Goal: Task Accomplishment & Management: Use online tool/utility

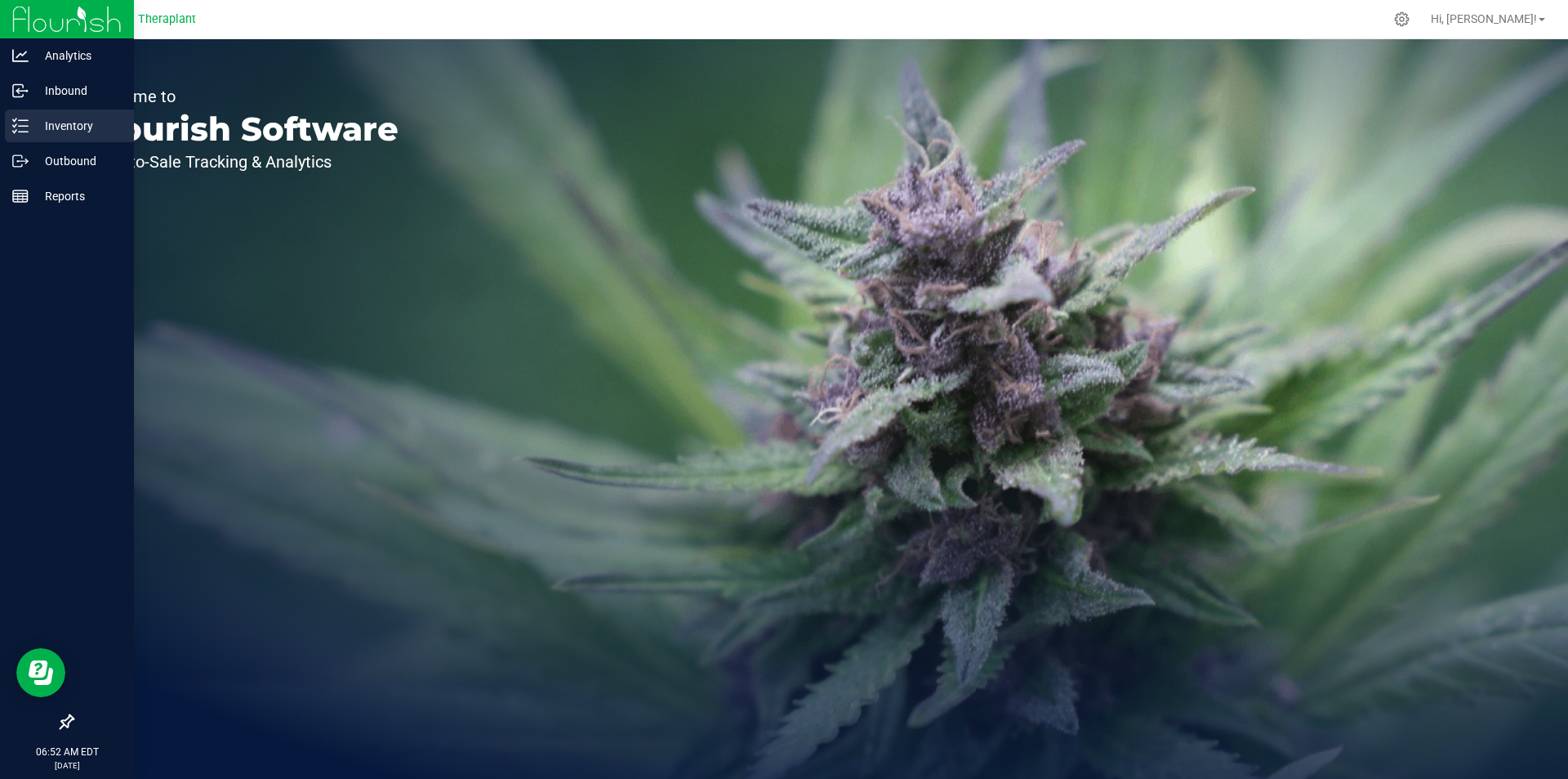
click at [72, 124] on p "Inventory" at bounding box center [77, 126] width 98 height 20
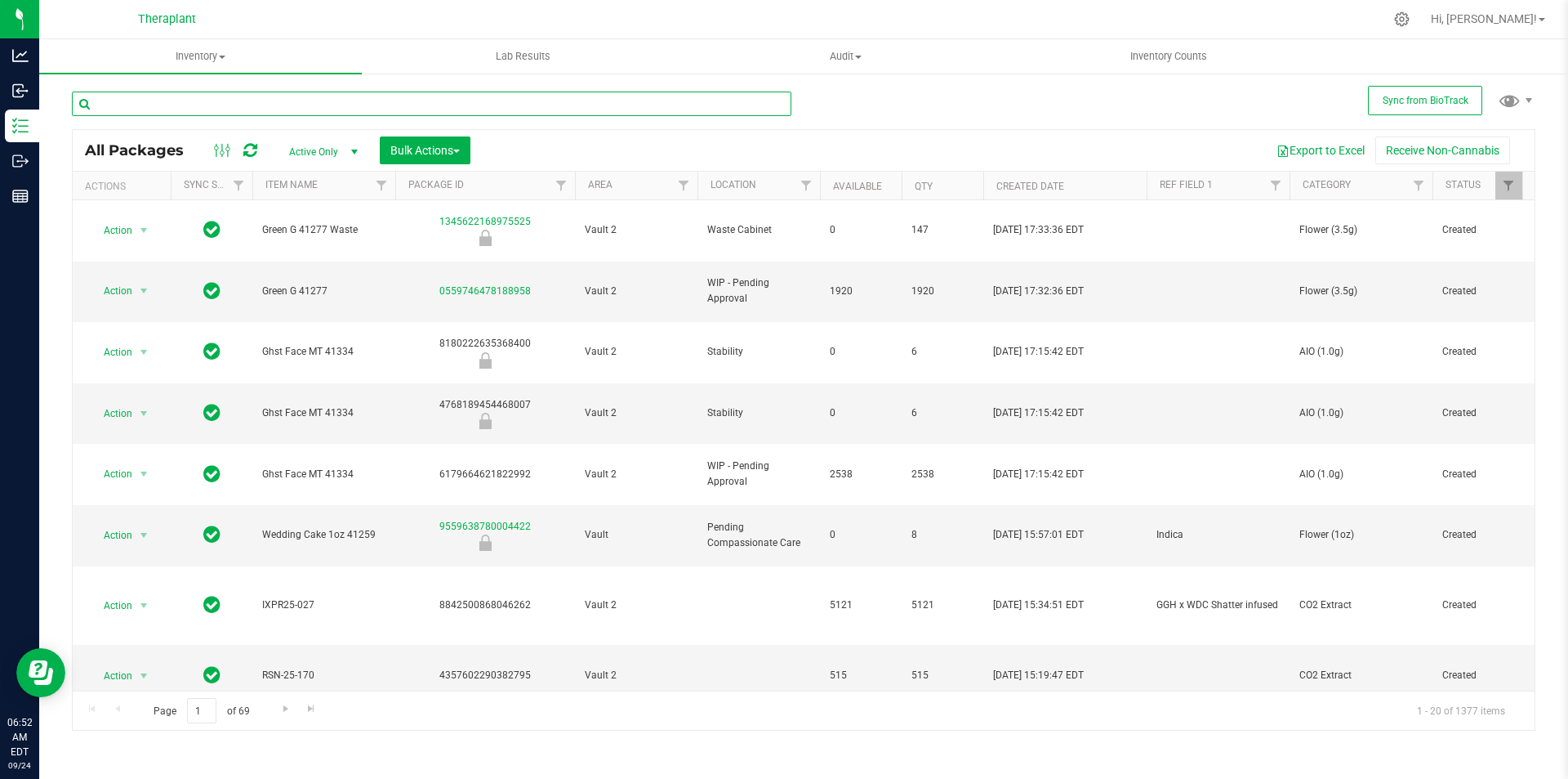
click at [312, 106] on input "text" at bounding box center [432, 103] width 720 height 24
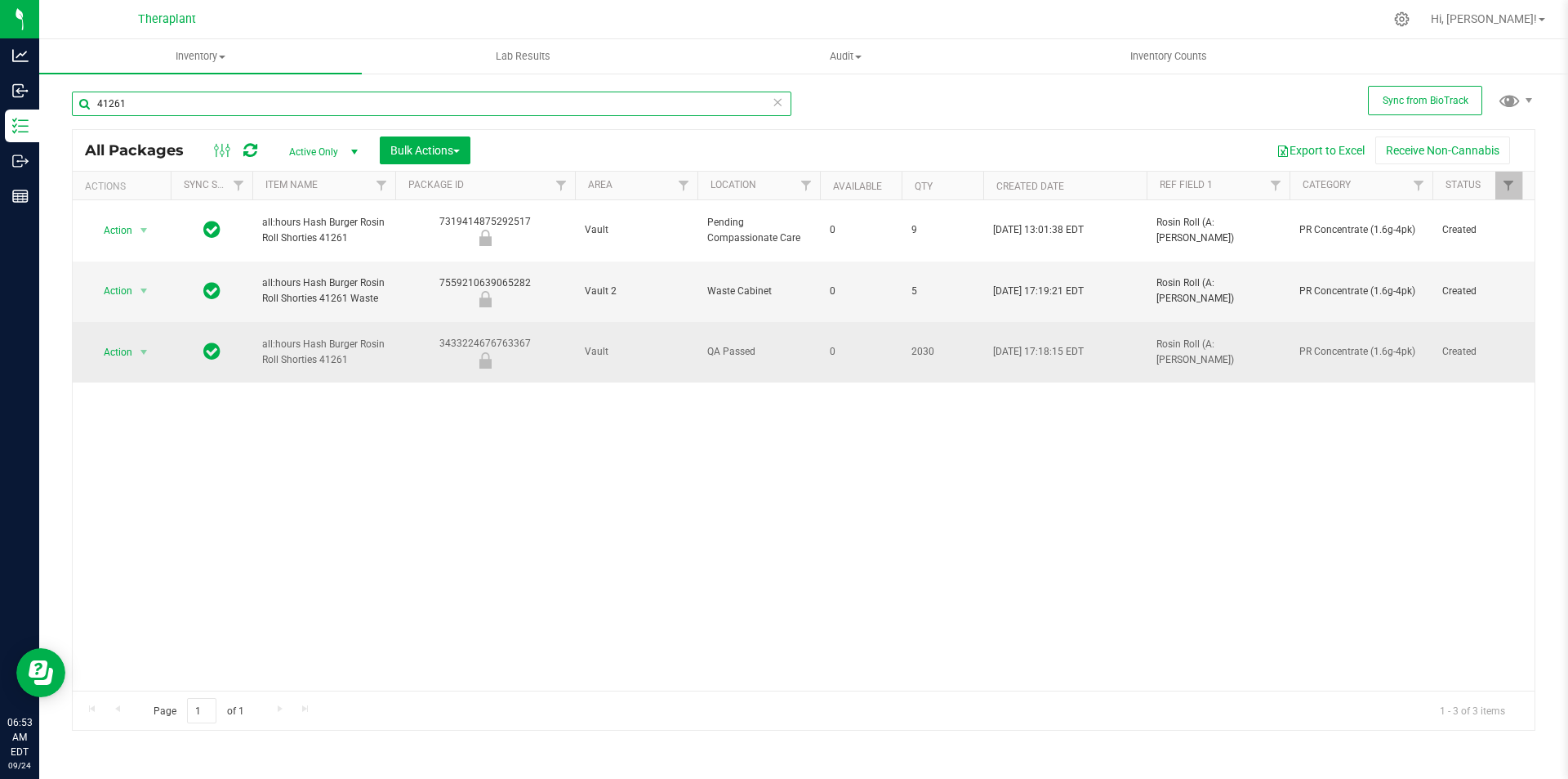
type input "41261"
click at [1290, 322] on td "PR Concentrate (1.6g-4pk)" at bounding box center [1361, 352] width 143 height 61
click at [1280, 322] on td "Rosin Roll (A:[PERSON_NAME])" at bounding box center [1218, 352] width 143 height 61
type input "Rosin Roll (A:H Hashburger) Indica"
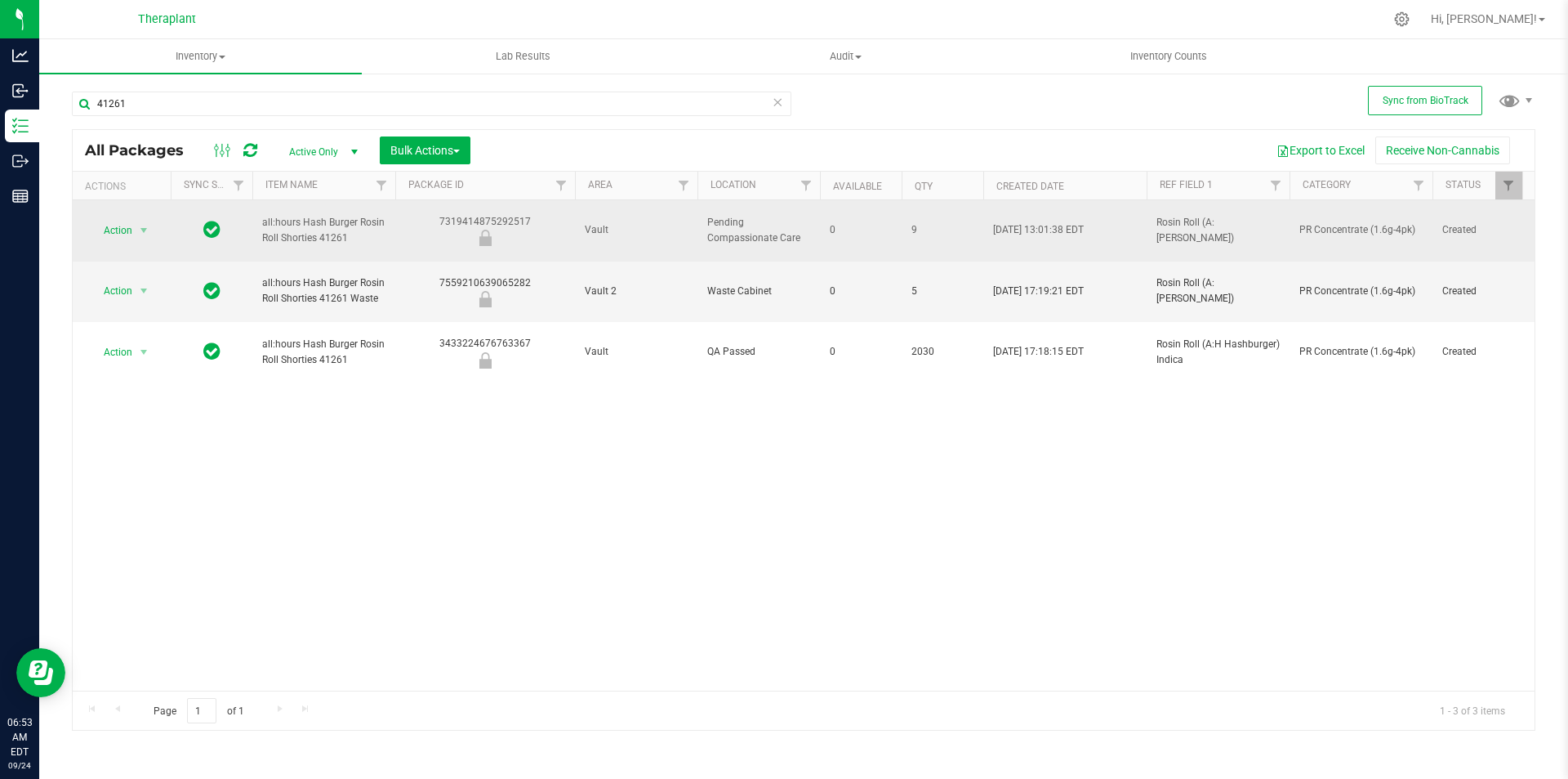
click at [1280, 221] on td "Rosin Roll (A:[PERSON_NAME])" at bounding box center [1218, 231] width 143 height 62
type input "Rosin Roll (A:H Hashburger) Indica"
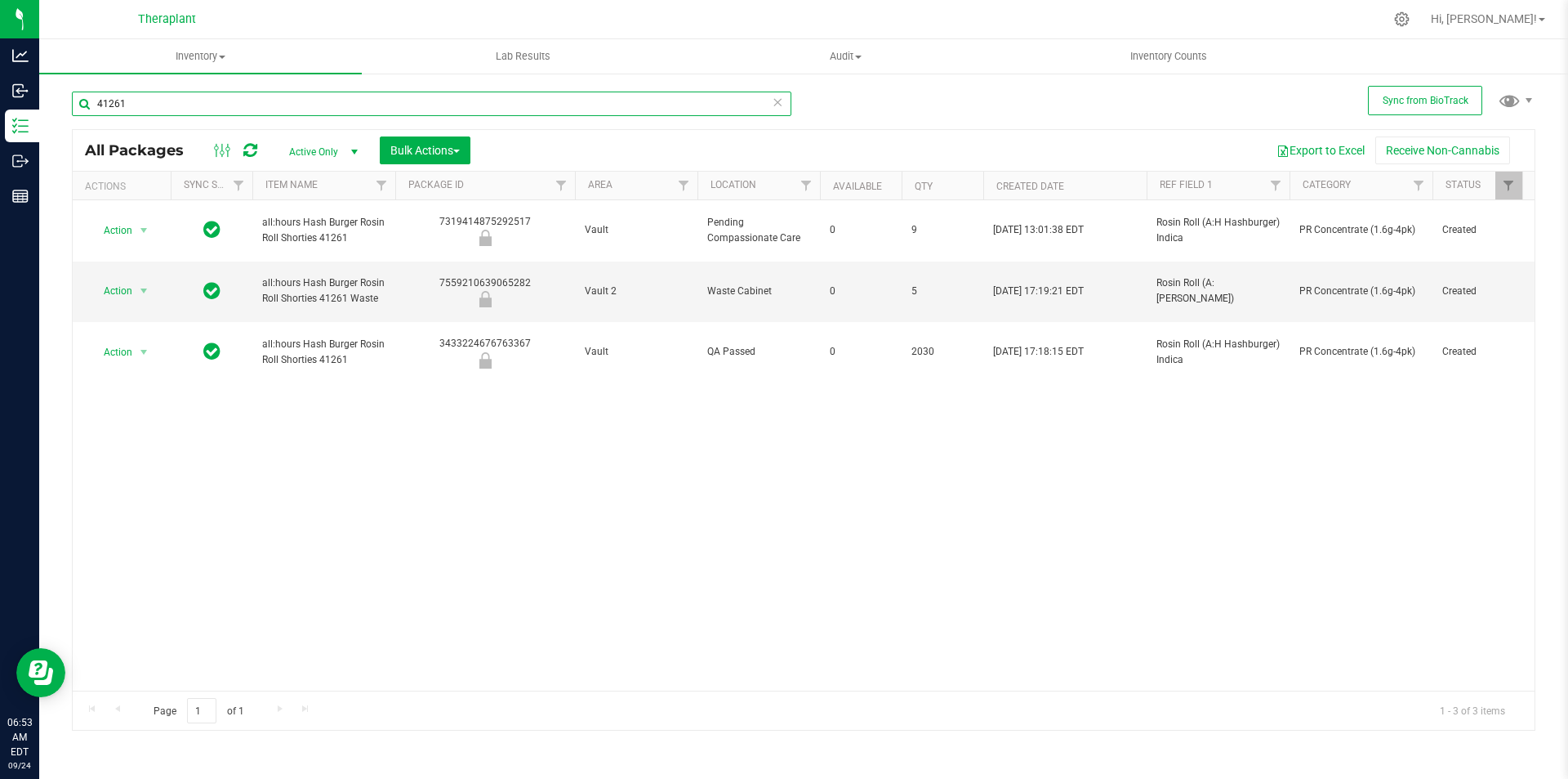
click at [199, 109] on input "41261" at bounding box center [432, 103] width 720 height 24
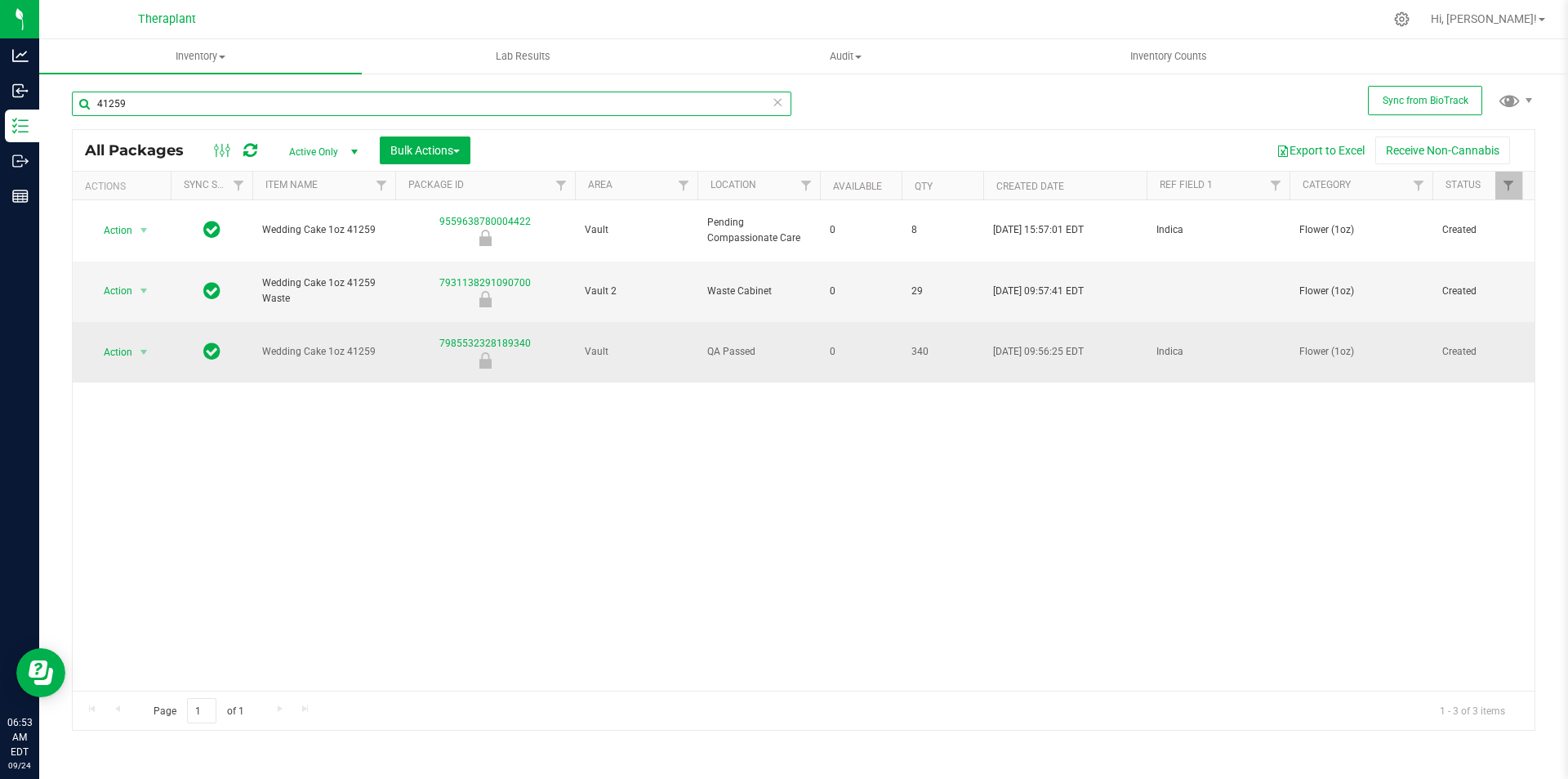
type input "41259"
click at [1203, 344] on span "Indica" at bounding box center [1218, 352] width 123 height 16
type input "Indica TP 10pk"
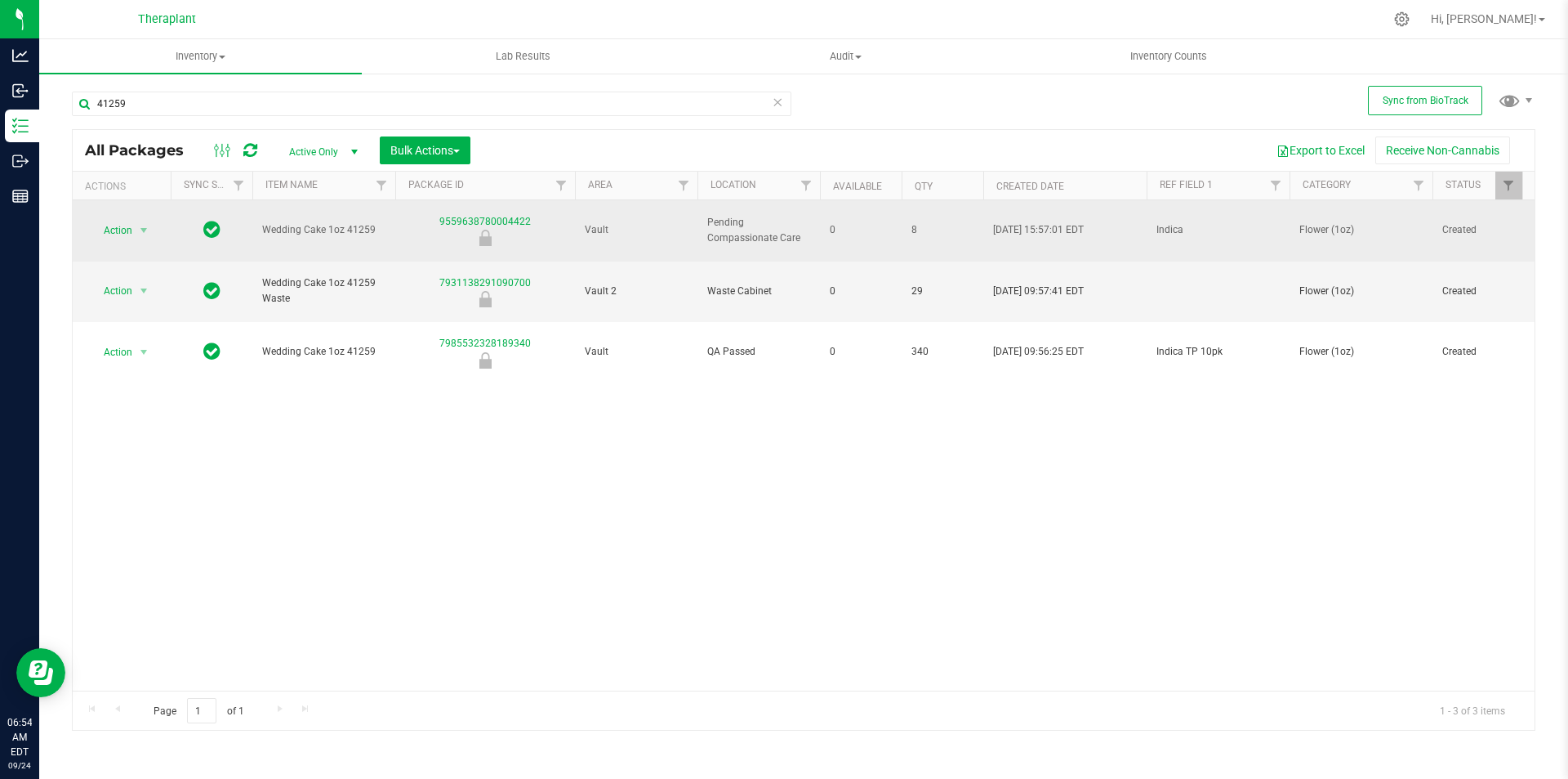
click at [1202, 222] on span "Indica" at bounding box center [1218, 229] width 123 height 16
type input "Indica TP Indica"
